Goal: Navigation & Orientation: Find specific page/section

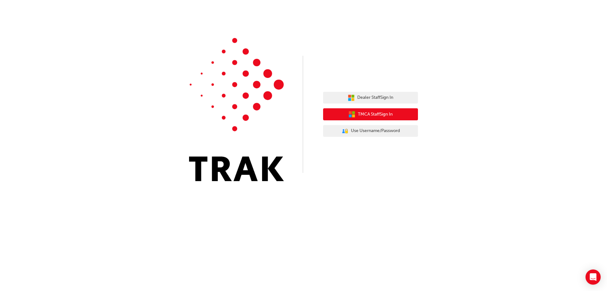
click at [355, 118] on button "TMCA Staff Sign In" at bounding box center [370, 114] width 95 height 12
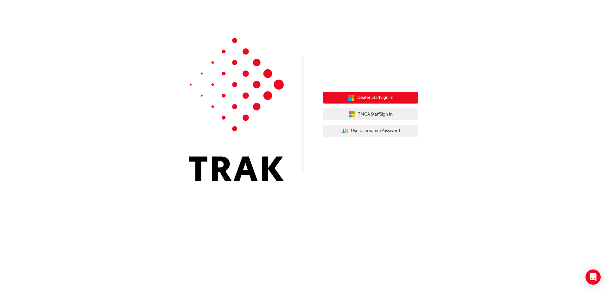
click at [375, 99] on span "Dealer Staff Sign In" at bounding box center [375, 97] width 36 height 7
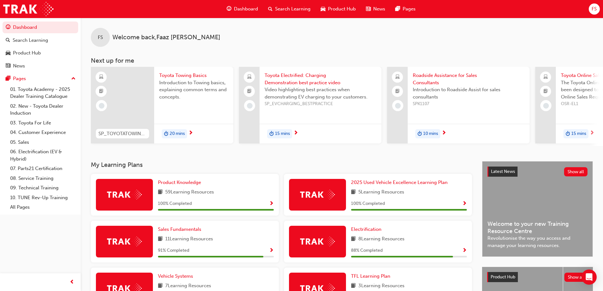
click at [375, 8] on span "News" at bounding box center [379, 8] width 12 height 7
